Goal: Book appointment/travel/reservation

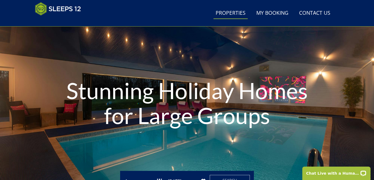
click at [222, 10] on link "Properties" at bounding box center [231, 13] width 34 height 12
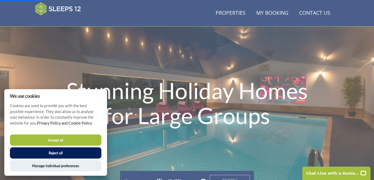
click at [45, 137] on button "Accept all" at bounding box center [56, 139] width 92 height 11
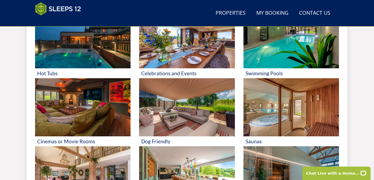
scroll to position [263, 0]
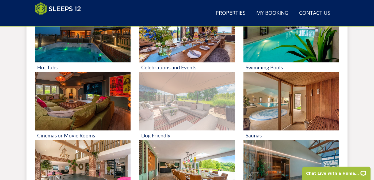
click at [162, 99] on img at bounding box center [187, 101] width 96 height 58
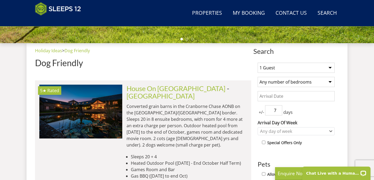
scroll to position [186, 0]
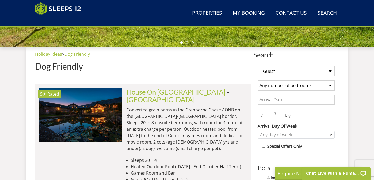
click at [277, 73] on select "1 Guest 2 Guests 3 Guests 4 Guests 5 Guests 6 Guests 7 Guests 8 Guests 9 Guests…" at bounding box center [296, 71] width 77 height 10
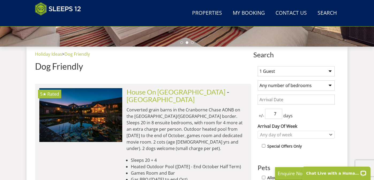
select select "12"
click at [279, 115] on input "6" at bounding box center [273, 114] width 17 height 10
type input "5"
click at [279, 115] on input "5" at bounding box center [273, 114] width 17 height 10
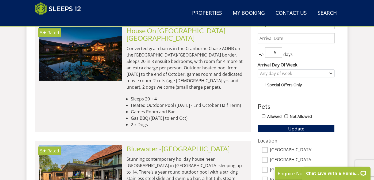
scroll to position [261, 0]
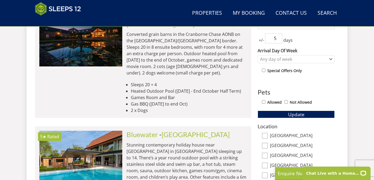
click at [273, 103] on label "Allowed" at bounding box center [274, 102] width 14 height 6
click at [266, 103] on input "Allowed" at bounding box center [263, 101] width 3 height 3
checkbox input "true"
click at [282, 114] on button "Update" at bounding box center [296, 114] width 77 height 7
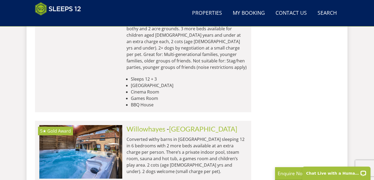
scroll to position [1679, 0]
